Goal: Task Accomplishment & Management: Manage account settings

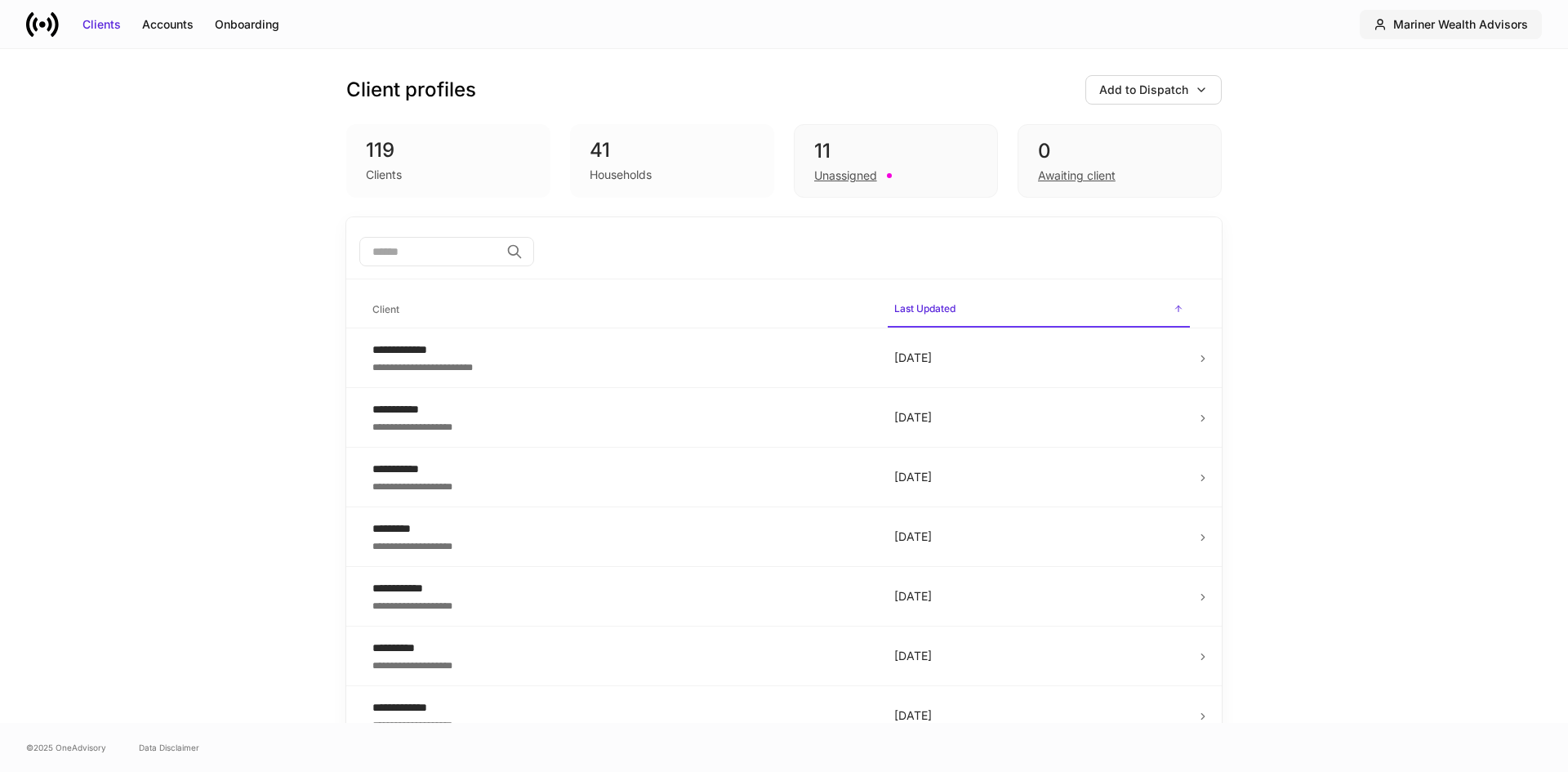
click at [1434, 27] on div "Mariner Wealth Advisors" at bounding box center [1460, 25] width 135 height 17
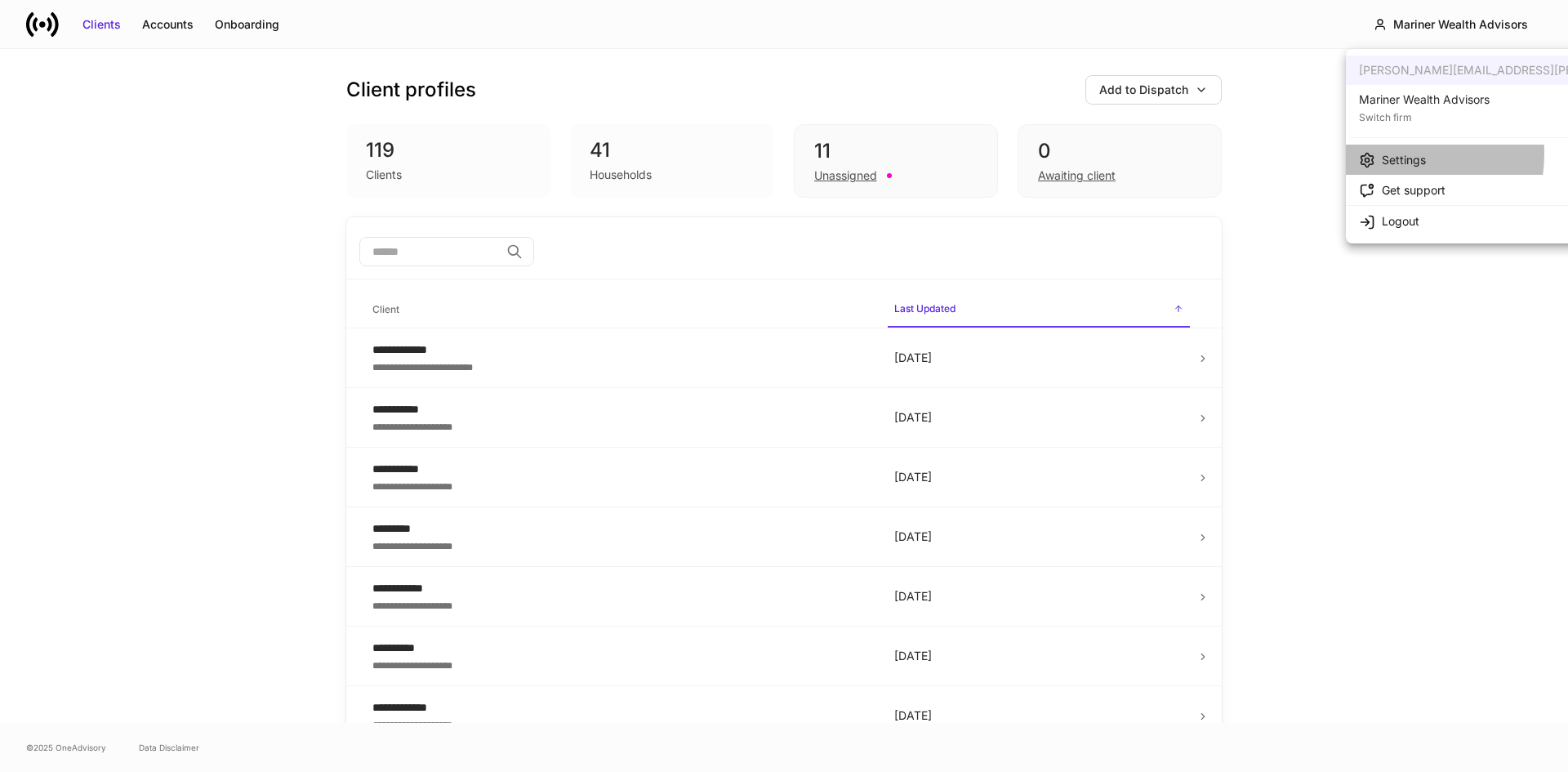
click at [1387, 153] on div "Settings" at bounding box center [1404, 160] width 44 height 17
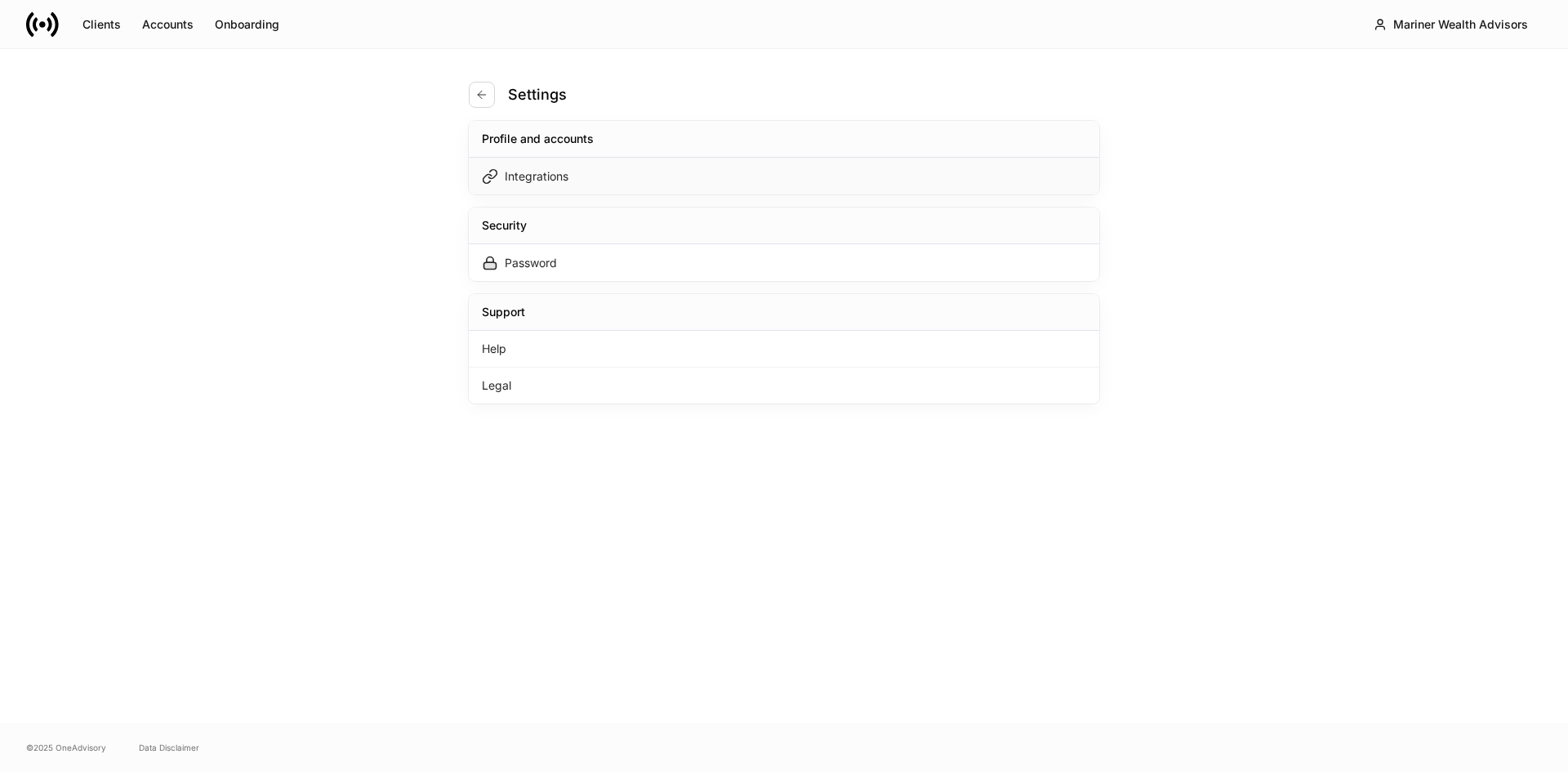
click at [560, 176] on div "Integrations" at bounding box center [536, 177] width 64 height 17
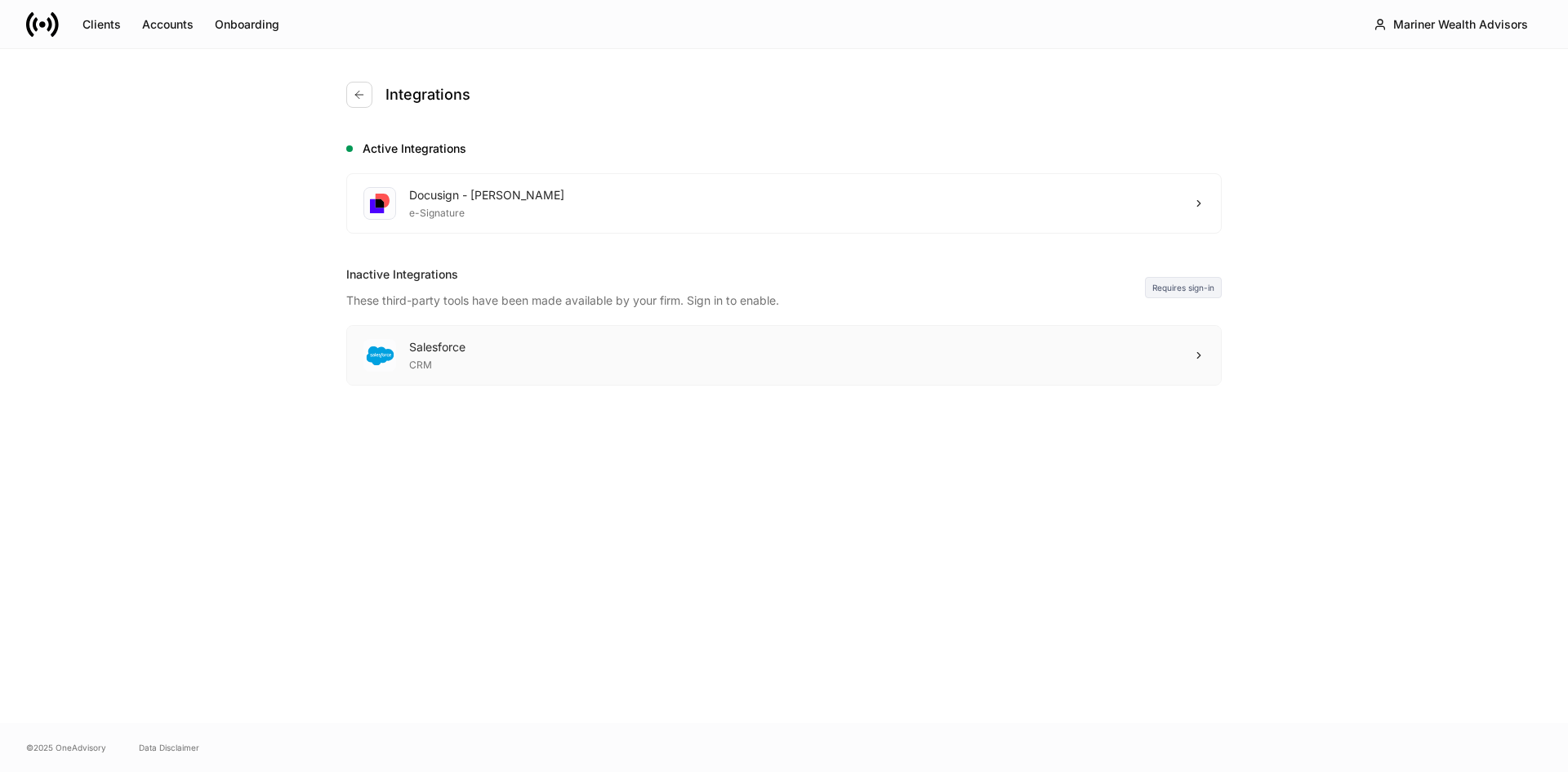
click at [485, 338] on div "Salesforce CRM" at bounding box center [784, 355] width 874 height 59
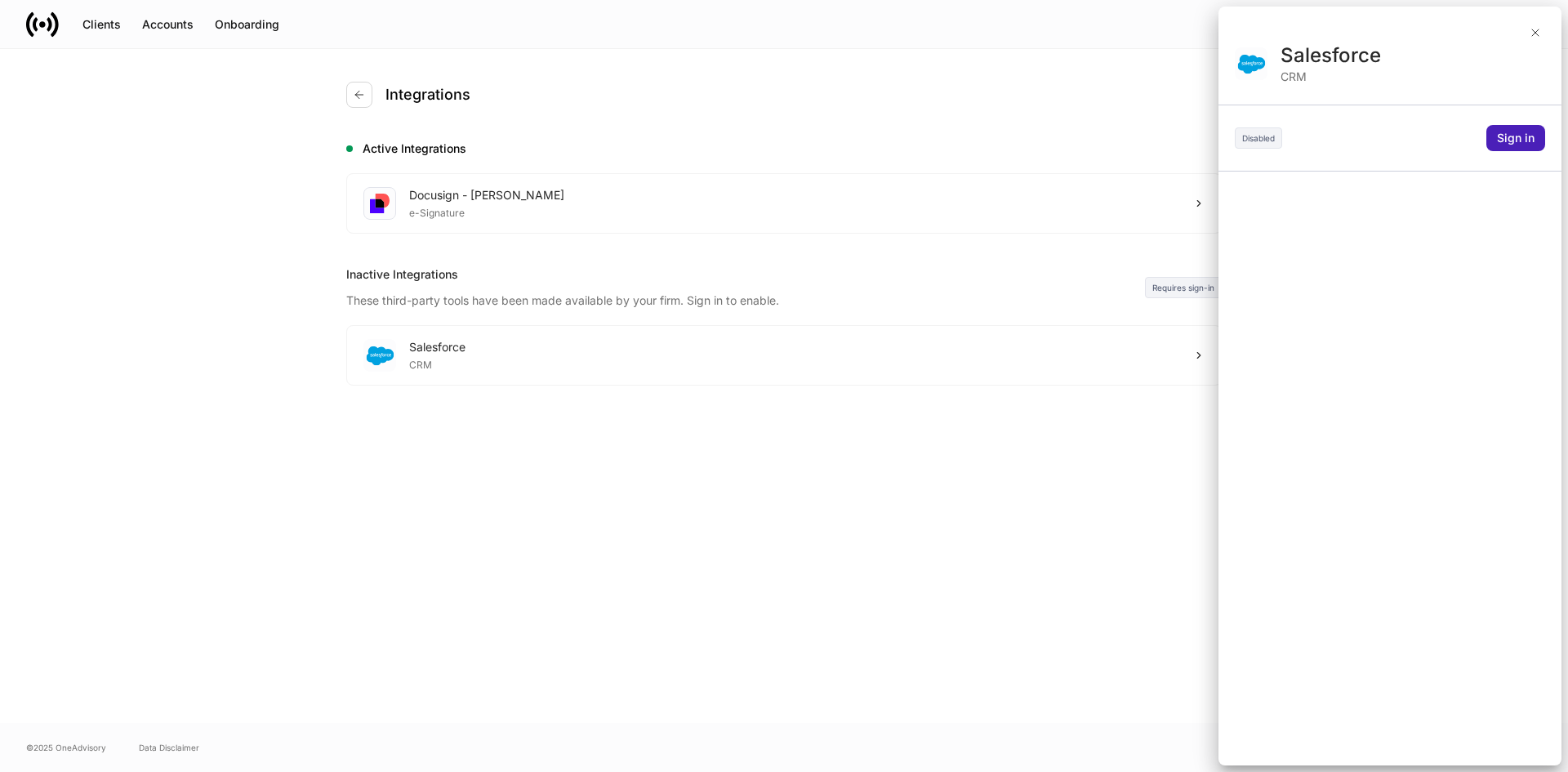
click at [1512, 129] on button "Sign in" at bounding box center [1516, 138] width 59 height 27
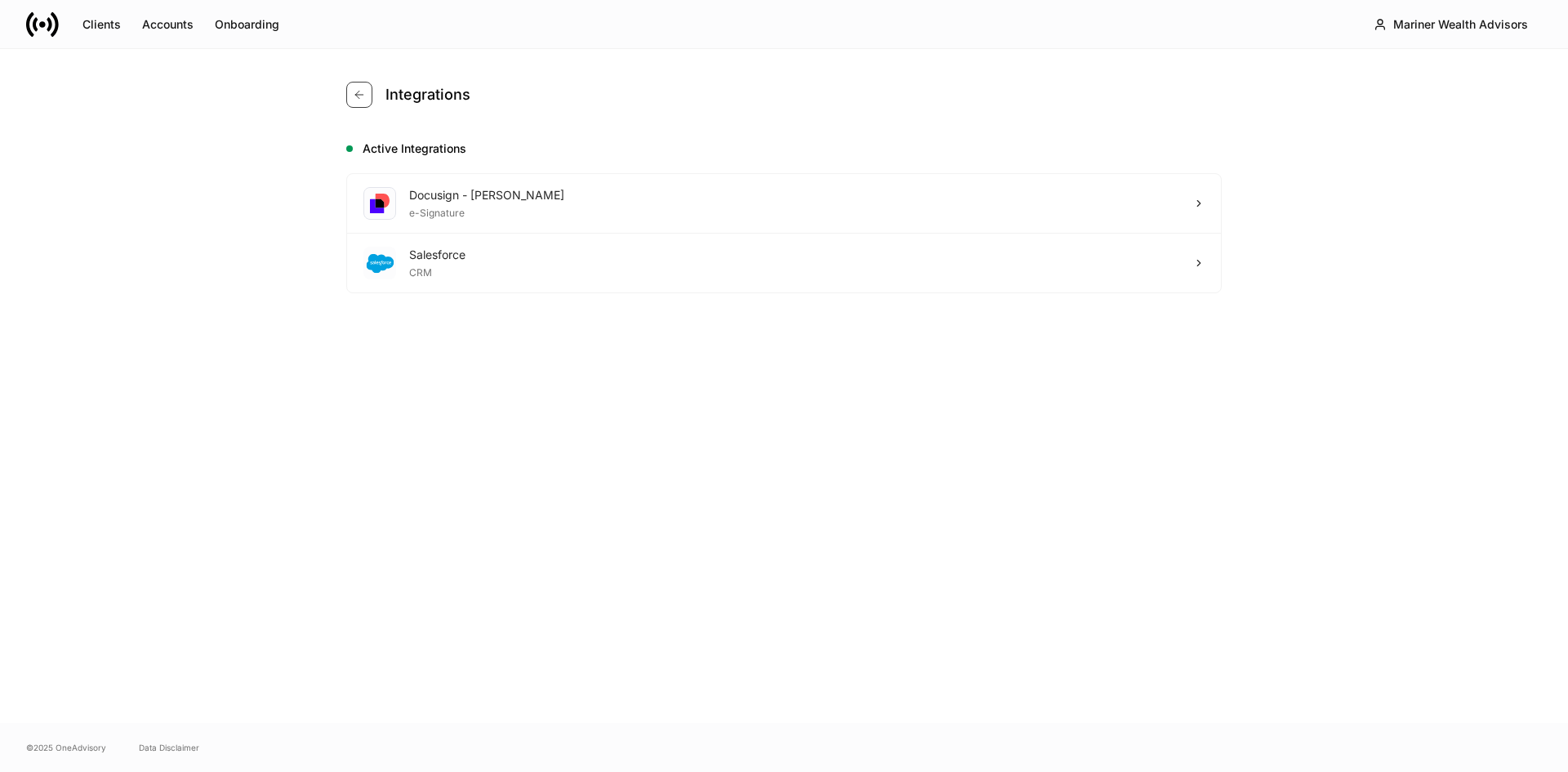
click at [365, 98] on icon "button" at bounding box center [360, 95] width 13 height 13
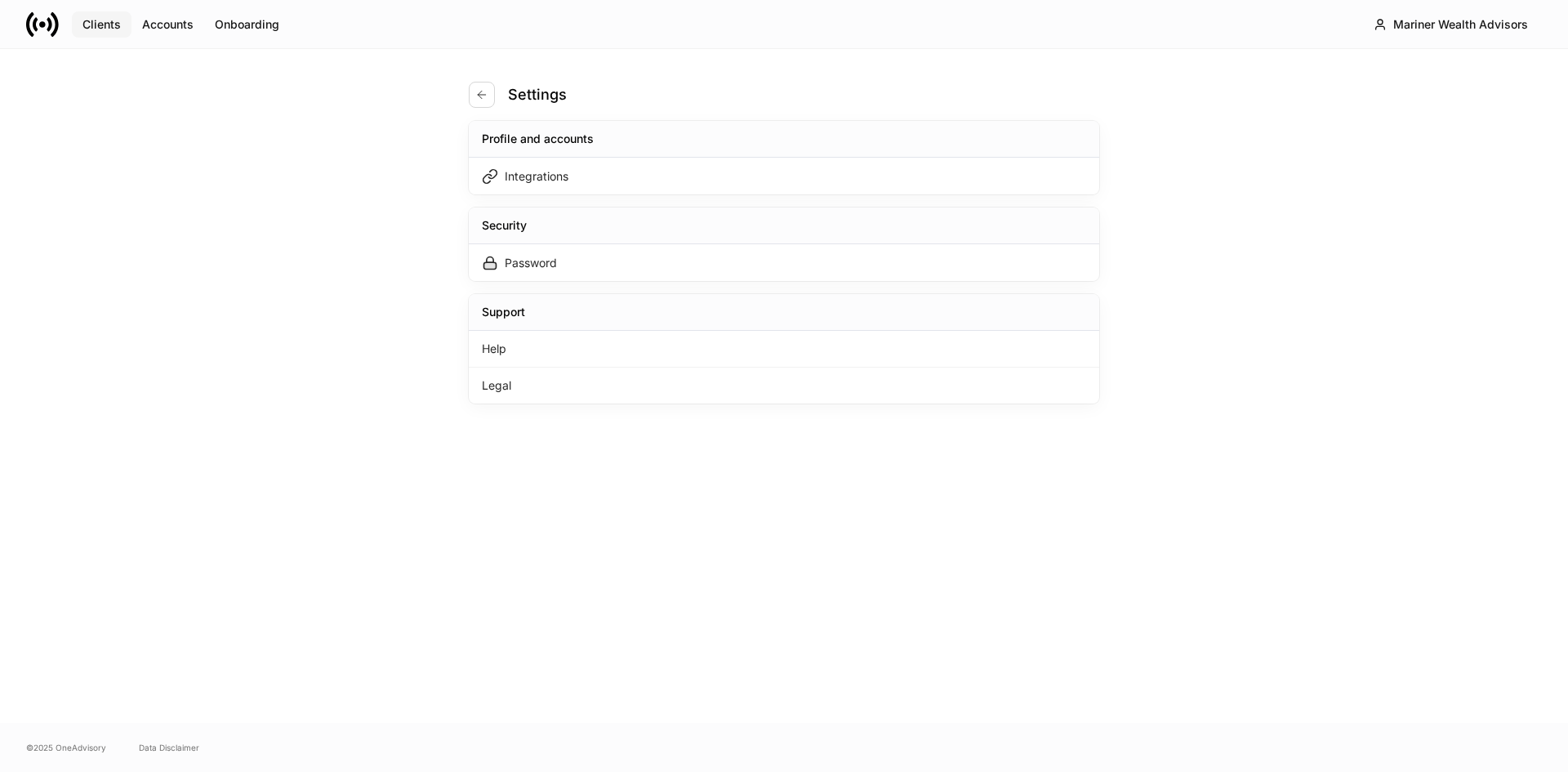
click at [99, 23] on div "Clients" at bounding box center [102, 25] width 38 height 17
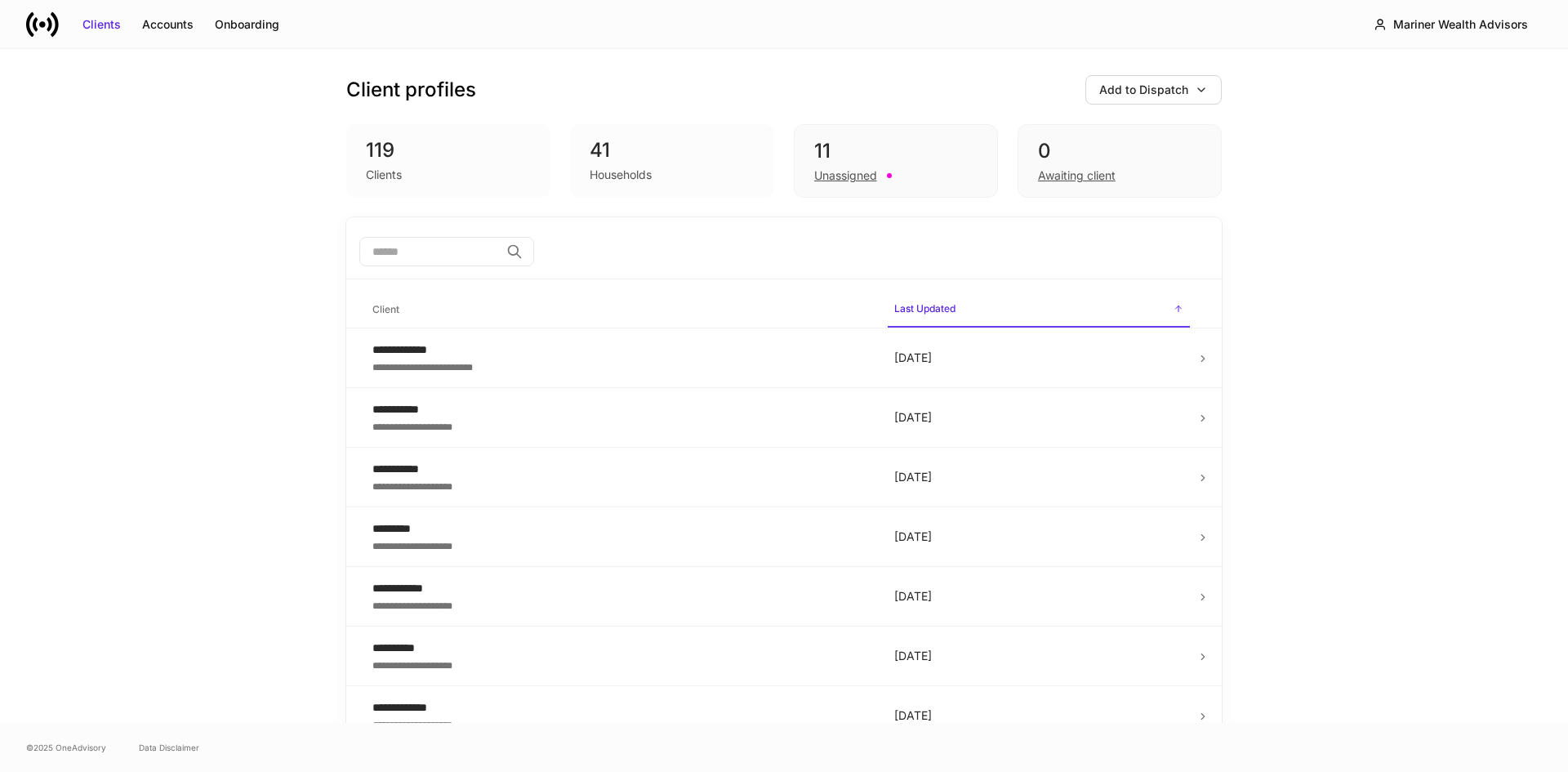
click at [181, 292] on div "**********" at bounding box center [784, 386] width 1568 height 674
click at [394, 8] on div "Clients Accounts Onboarding Mariner Wealth Advisors" at bounding box center [784, 24] width 1568 height 48
